Goal: Task Accomplishment & Management: Use online tool/utility

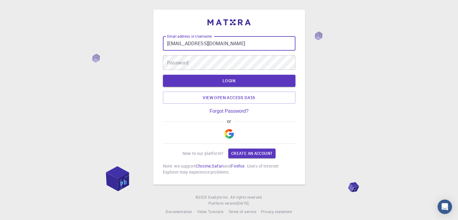
type input "wsanchezrivera@gmail.com"
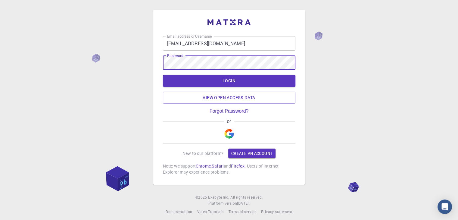
click at [163, 75] on button "LOGIN" at bounding box center [229, 81] width 132 height 12
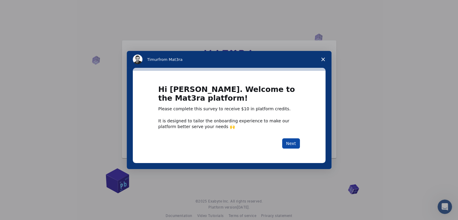
click at [286, 145] on button "Next" at bounding box center [291, 143] width 18 height 10
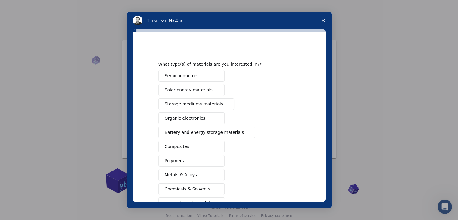
click at [196, 75] on button "Semiconductors" at bounding box center [191, 76] width 66 height 12
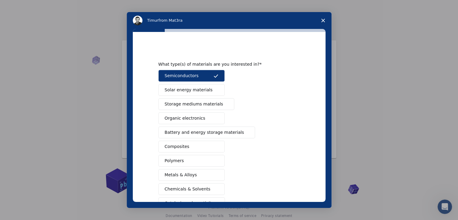
click at [194, 91] on span "Solar energy materials" at bounding box center [189, 90] width 48 height 6
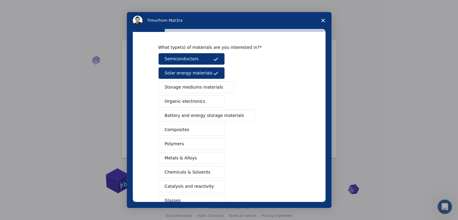
scroll to position [19, 0]
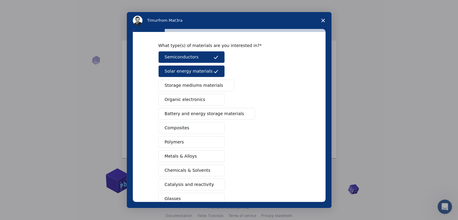
click at [188, 128] on button "Composites" at bounding box center [191, 128] width 66 height 12
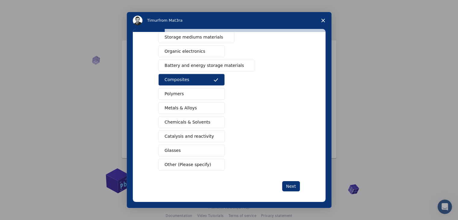
scroll to position [69, 0]
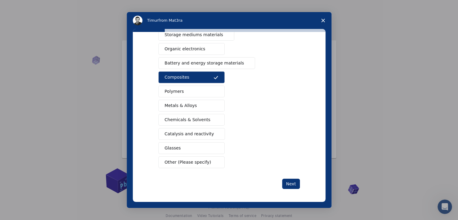
click at [174, 157] on button "Other (Please specify)" at bounding box center [191, 162] width 66 height 12
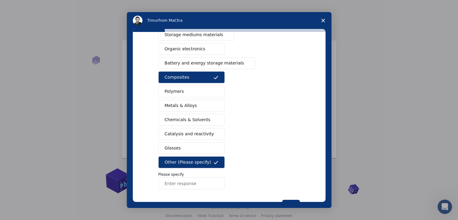
click at [187, 187] on input "Enter response" at bounding box center [191, 183] width 66 height 12
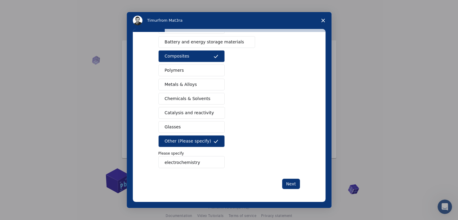
type input "electrochemistry"
click at [187, 187] on div "Next" at bounding box center [228, 184] width 141 height 10
click at [234, 163] on div "Semiconductors Solar energy materials Storage mediums materials Organic electro…" at bounding box center [228, 74] width 141 height 188
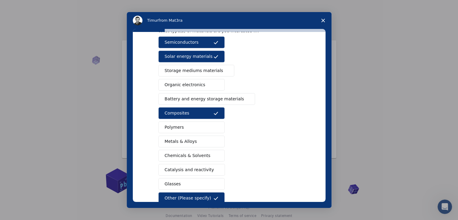
scroll to position [63, 0]
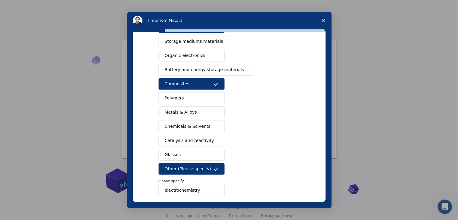
click at [184, 141] on span "Catalysis and reactivity" at bounding box center [189, 140] width 49 height 6
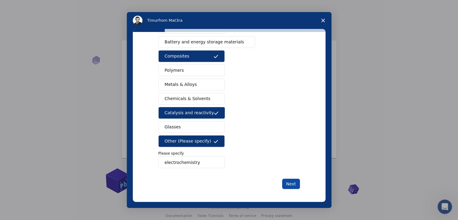
click at [287, 183] on button "Next" at bounding box center [291, 184] width 18 height 10
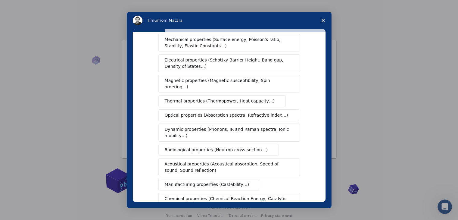
scroll to position [0, 0]
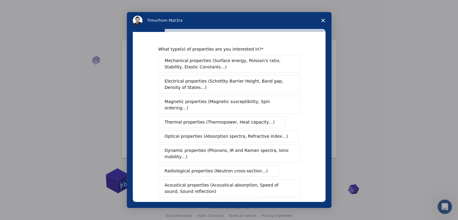
click at [181, 87] on span "Electrical properties (Schottky Barrier Height, Band gap, Density of States…)" at bounding box center [227, 84] width 125 height 13
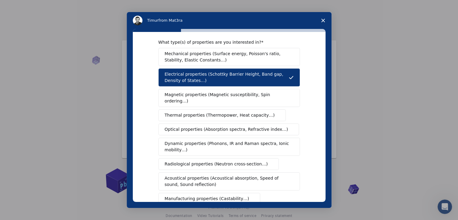
scroll to position [7, 0]
click at [183, 126] on span "Optical properties (Absorption spectra, Refractive index…)" at bounding box center [226, 129] width 123 height 6
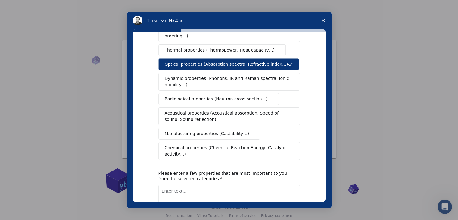
scroll to position [72, 0]
click at [177, 144] on span "Chemical properties (Chemical Reaction Energy, Catalytic activity…)" at bounding box center [227, 150] width 125 height 13
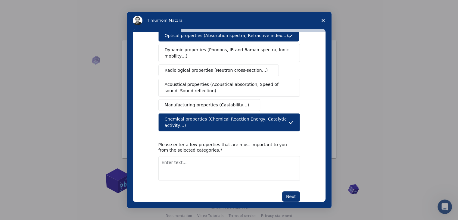
scroll to position [8, 0]
click at [182, 156] on textarea "Enter text..." at bounding box center [228, 168] width 141 height 25
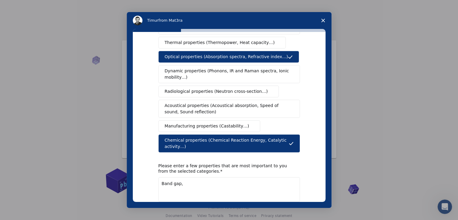
scroll to position [101, 0]
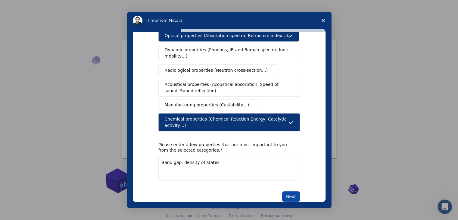
type textarea "Band gap, density of states"
click at [290, 191] on button "Next" at bounding box center [291, 196] width 18 height 10
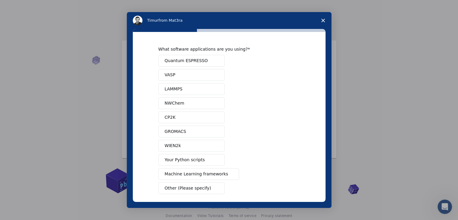
click at [171, 61] on span "Quantum ESPRESSO" at bounding box center [186, 60] width 43 height 6
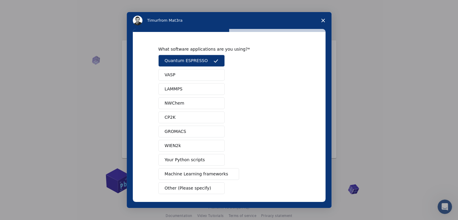
scroll to position [26, 0]
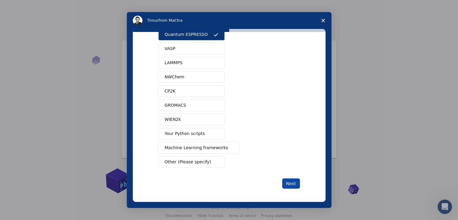
click at [294, 186] on button "Next" at bounding box center [291, 183] width 18 height 10
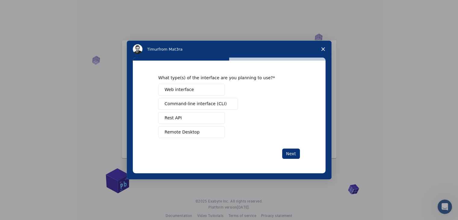
click at [169, 132] on span "Remote Desktop" at bounding box center [182, 132] width 35 height 6
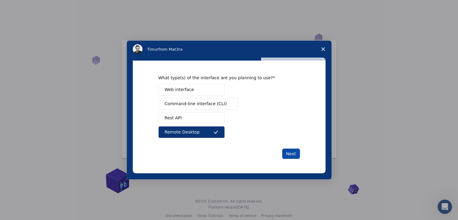
click at [293, 150] on button "Next" at bounding box center [291, 153] width 18 height 10
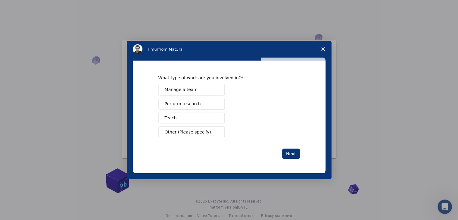
click at [198, 103] on button "Perform research" at bounding box center [191, 104] width 66 height 12
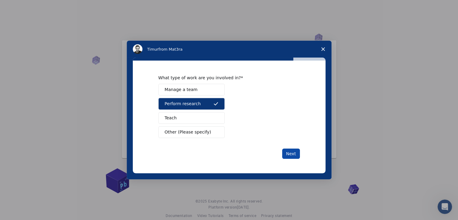
click at [289, 156] on button "Next" at bounding box center [291, 153] width 18 height 10
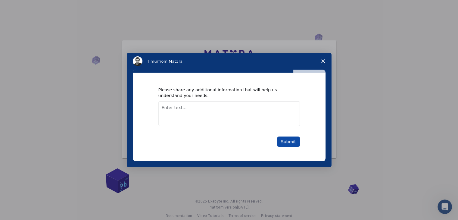
click at [291, 143] on button "Submit" at bounding box center [288, 141] width 23 height 10
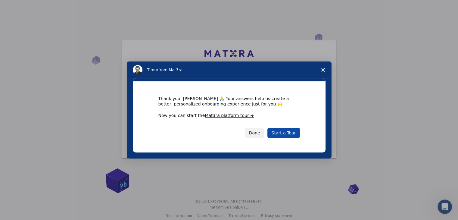
click at [282, 130] on link "Start a Tour" at bounding box center [283, 133] width 32 height 10
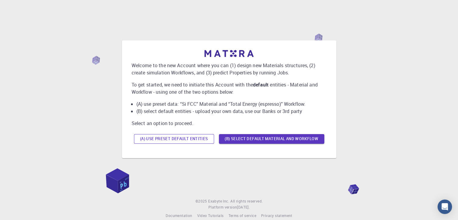
click at [192, 139] on button "(A) Use preset default entities" at bounding box center [174, 139] width 80 height 10
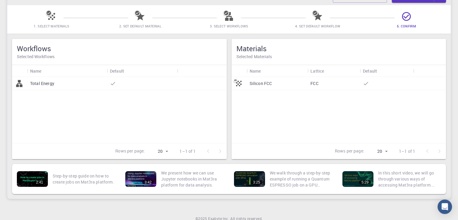
scroll to position [42, 0]
click at [261, 87] on div "Silicon FCC" at bounding box center [277, 83] width 61 height 13
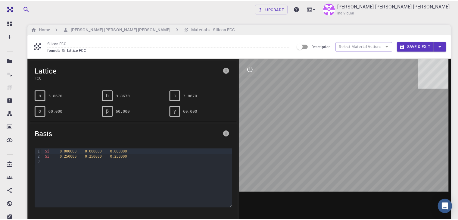
scroll to position [26, 0]
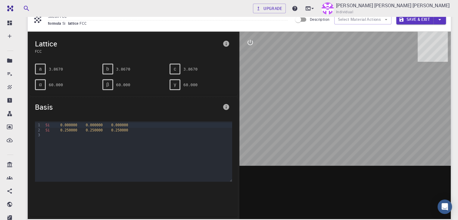
drag, startPoint x: 280, startPoint y: 127, endPoint x: 246, endPoint y: 107, distance: 39.4
click at [246, 107] on div at bounding box center [345, 125] width 212 height 187
drag, startPoint x: 371, startPoint y: 148, endPoint x: 334, endPoint y: 141, distance: 36.7
click at [334, 141] on div at bounding box center [345, 125] width 212 height 187
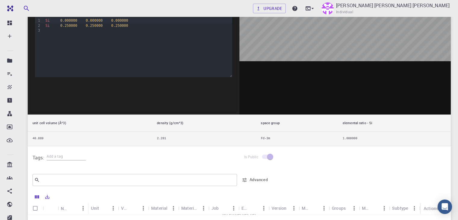
scroll to position [0, 0]
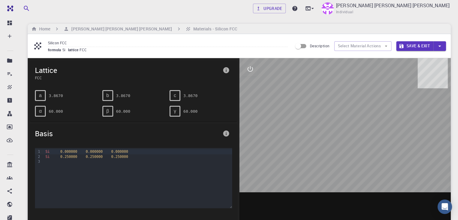
click at [302, 44] on input "Description" at bounding box center [298, 45] width 34 height 11
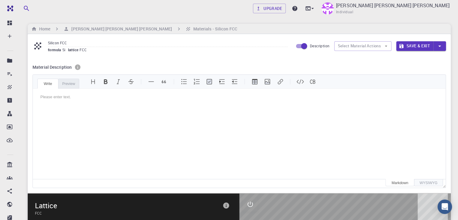
scroll to position [5, 0]
click at [302, 44] on input "Description" at bounding box center [304, 45] width 34 height 11
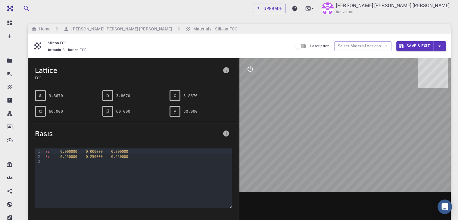
click at [302, 44] on input "Description" at bounding box center [298, 45] width 34 height 11
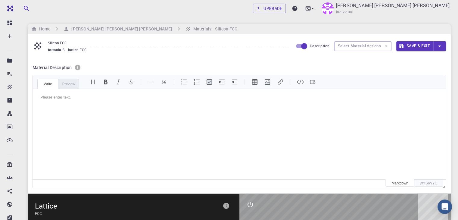
click at [302, 44] on input "Description" at bounding box center [304, 45] width 34 height 11
checkbox input "false"
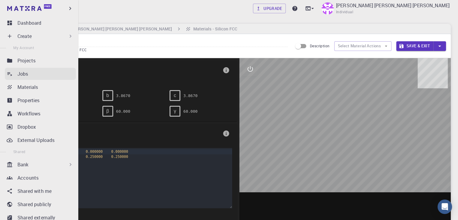
click at [17, 74] on link "Jobs" at bounding box center [40, 74] width 71 height 12
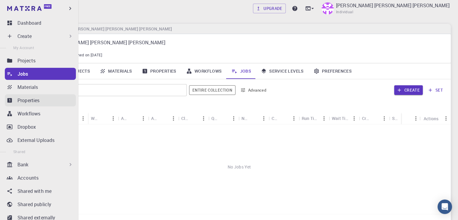
click at [17, 105] on link "Properties" at bounding box center [40, 100] width 71 height 12
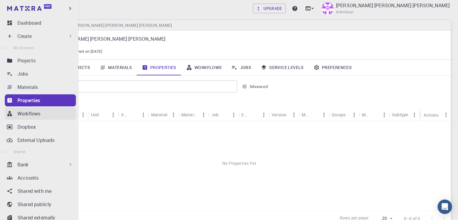
scroll to position [1, 0]
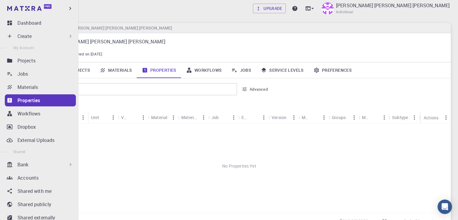
click at [52, 36] on div "Create" at bounding box center [45, 36] width 56 height 7
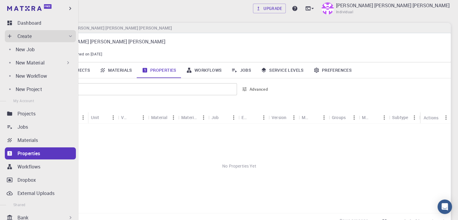
click at [44, 65] on p "New Material" at bounding box center [30, 62] width 29 height 7
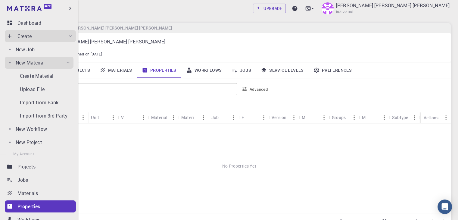
click at [44, 65] on p "New Material" at bounding box center [30, 62] width 29 height 7
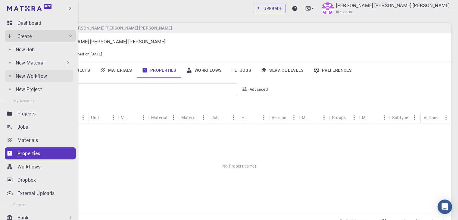
click at [39, 77] on p "New Workflow" at bounding box center [31, 75] width 31 height 7
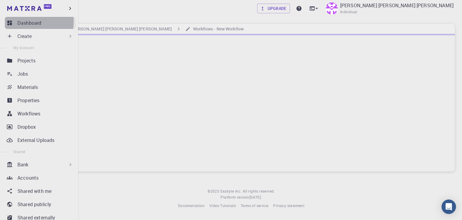
click at [14, 21] on link "Dashboard" at bounding box center [40, 23] width 71 height 12
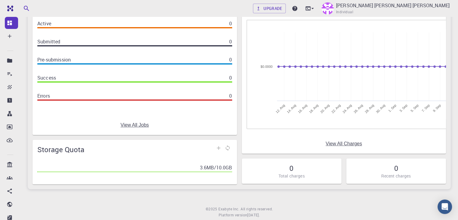
scroll to position [51, 0]
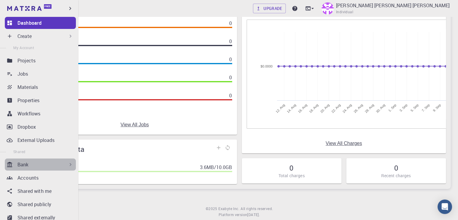
click at [41, 169] on div "Bank" at bounding box center [40, 164] width 71 height 12
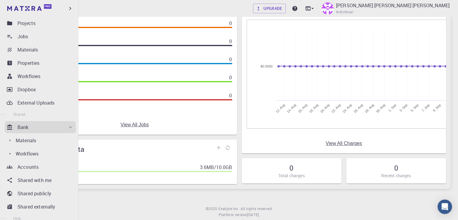
scroll to position [0, 0]
